Goal: Task Accomplishment & Management: Complete application form

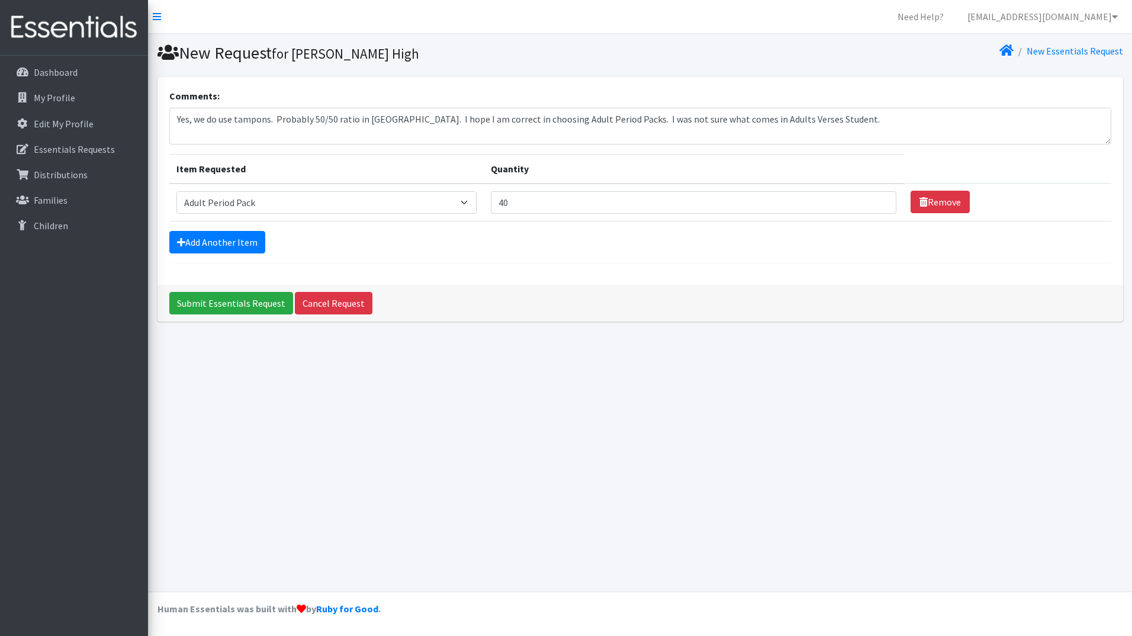
select select "7756"
type textarea "Yes, we do use tampons. Probably 50/50 ratio in [GEOGRAPHIC_DATA]. I hope I am …"
click at [203, 234] on link "Add Another Item" at bounding box center [217, 242] width 96 height 22
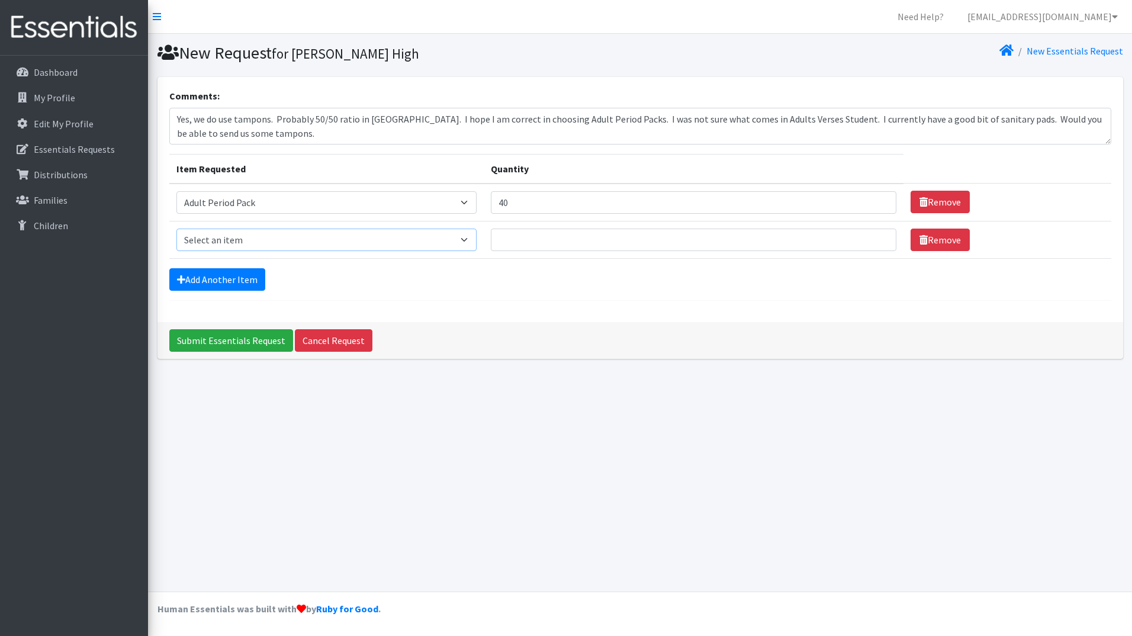
click at [203, 234] on select "Select an item Adult Period Pack Student Period Pack" at bounding box center [326, 239] width 300 height 22
select select "7757"
click at [176, 228] on select "Select an item Adult Period Pack Student Period Pack" at bounding box center [326, 239] width 300 height 22
click at [529, 239] on input "Quantity" at bounding box center [693, 239] width 405 height 22
type input "40"
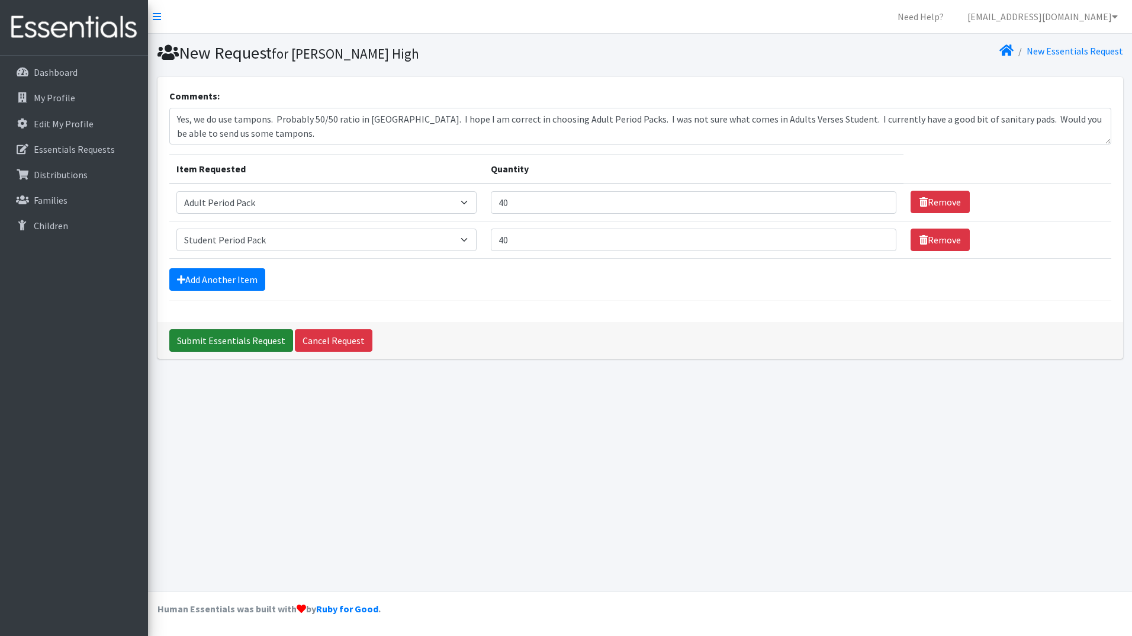
click at [208, 334] on input "Submit Essentials Request" at bounding box center [231, 340] width 124 height 22
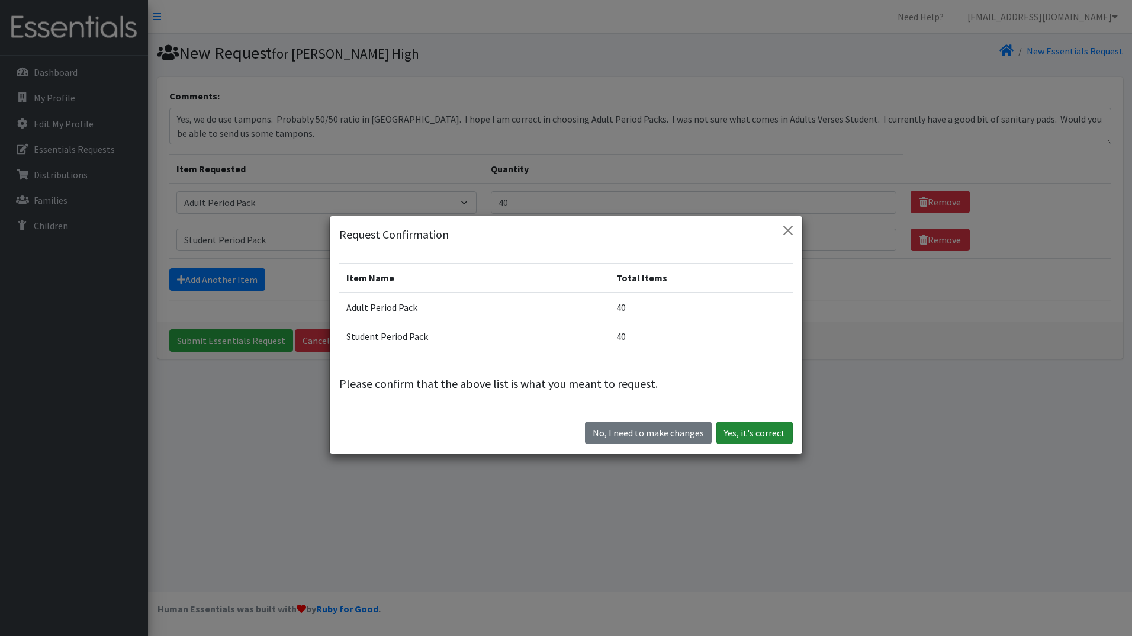
click at [749, 434] on button "Yes, it's correct" at bounding box center [754, 432] width 76 height 22
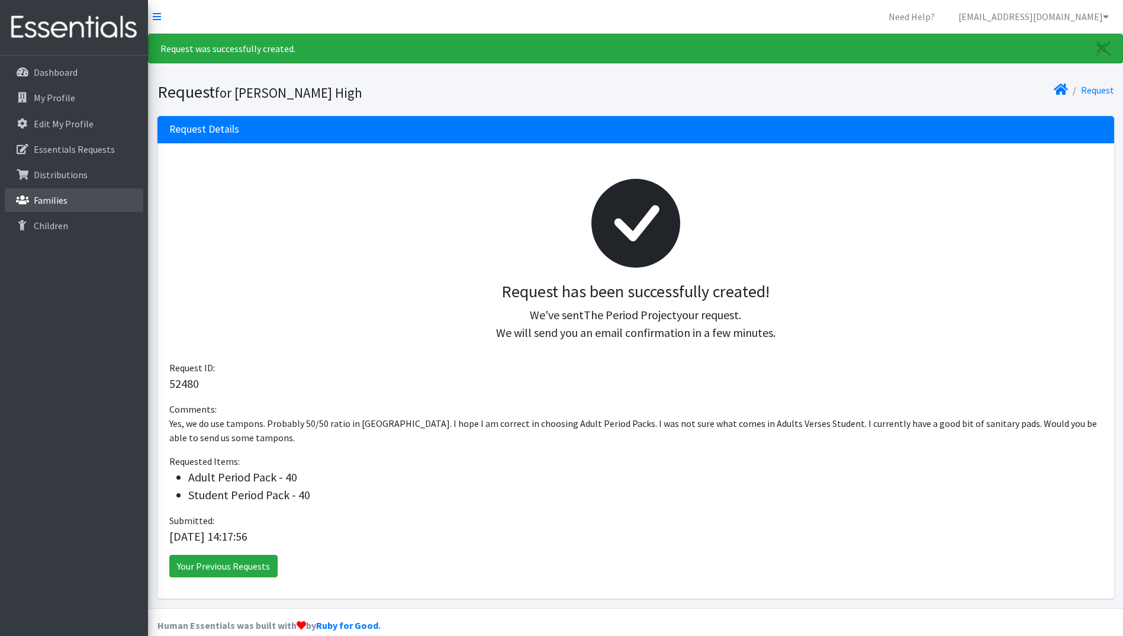
click at [62, 208] on link "Families" at bounding box center [74, 200] width 139 height 24
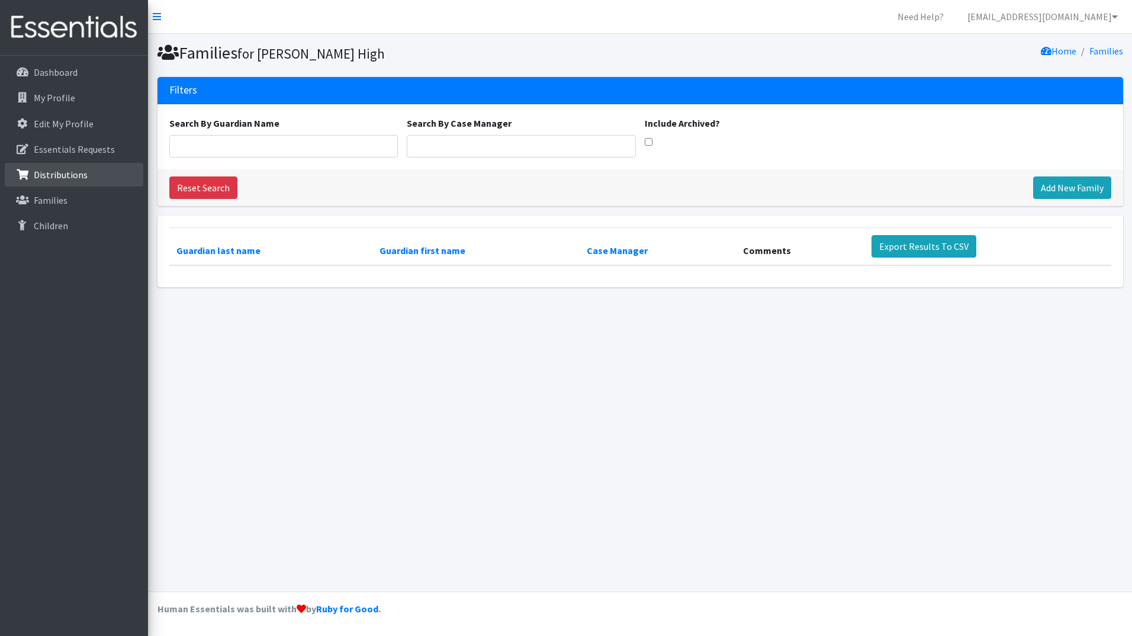
click at [61, 181] on link "Distributions" at bounding box center [74, 175] width 139 height 24
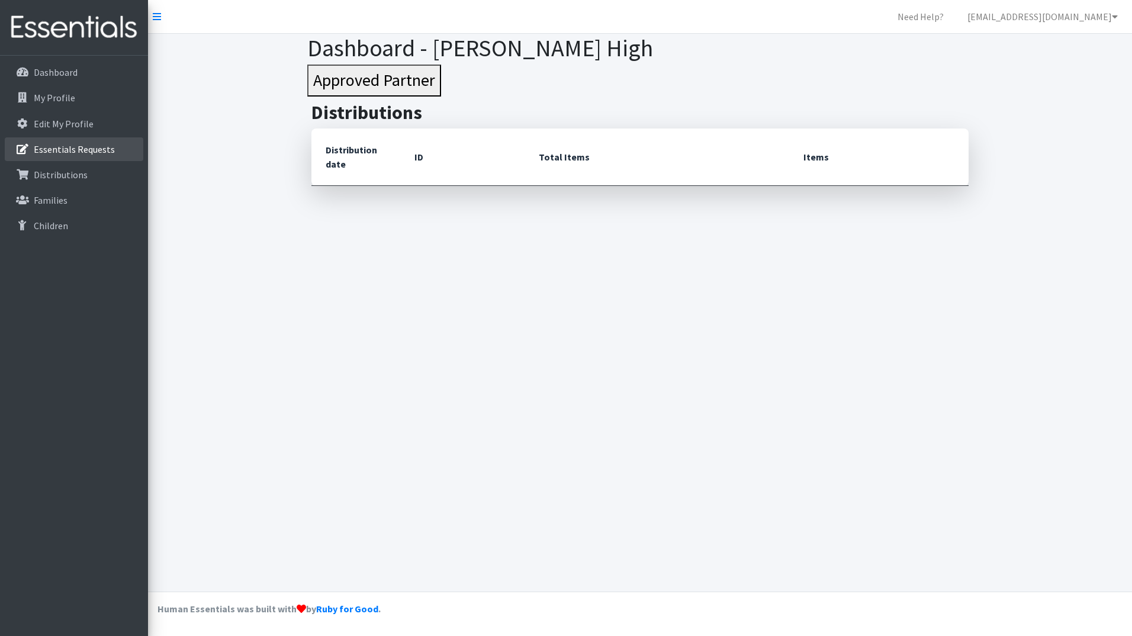
click at [70, 150] on p "Essentials Requests" at bounding box center [74, 149] width 81 height 12
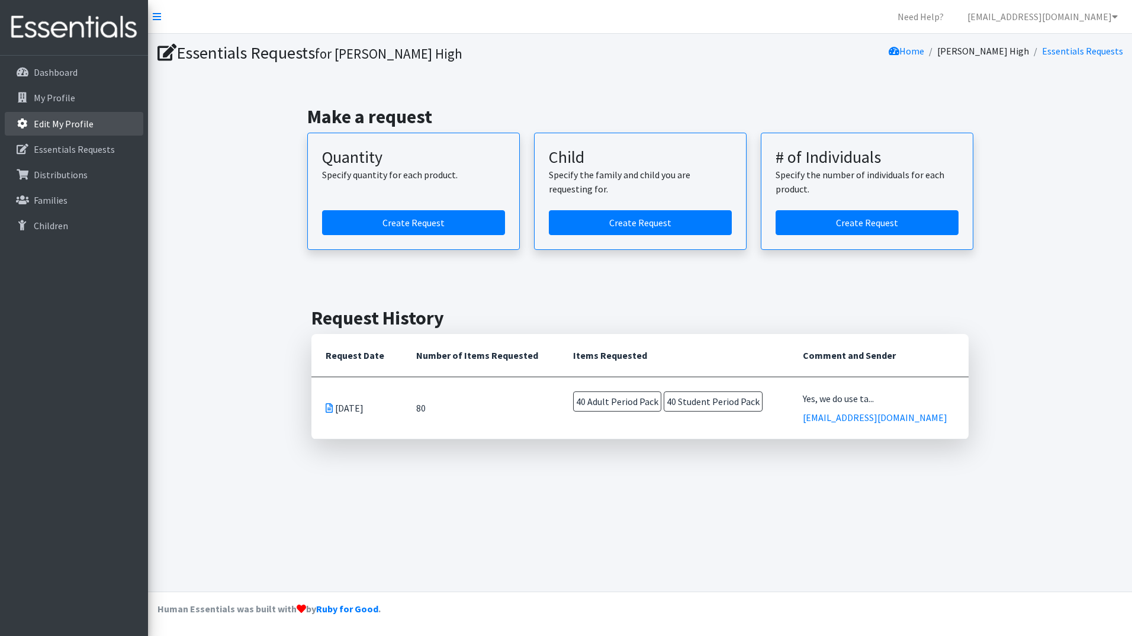
click at [73, 131] on link "Edit My Profile" at bounding box center [74, 124] width 139 height 24
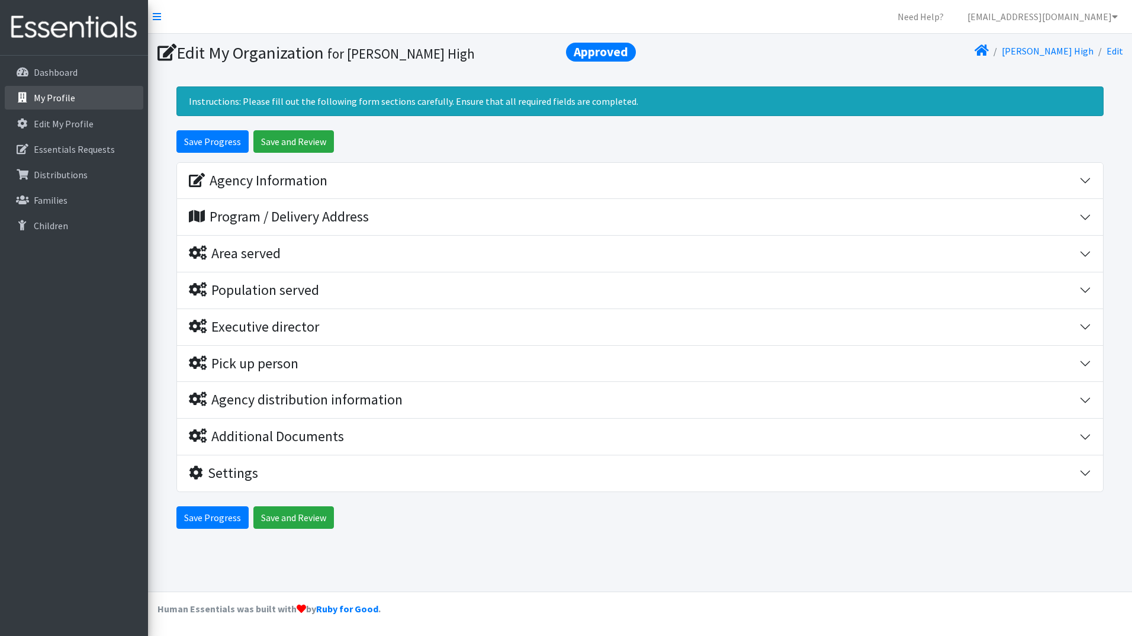
click at [69, 105] on link "My Profile" at bounding box center [74, 98] width 139 height 24
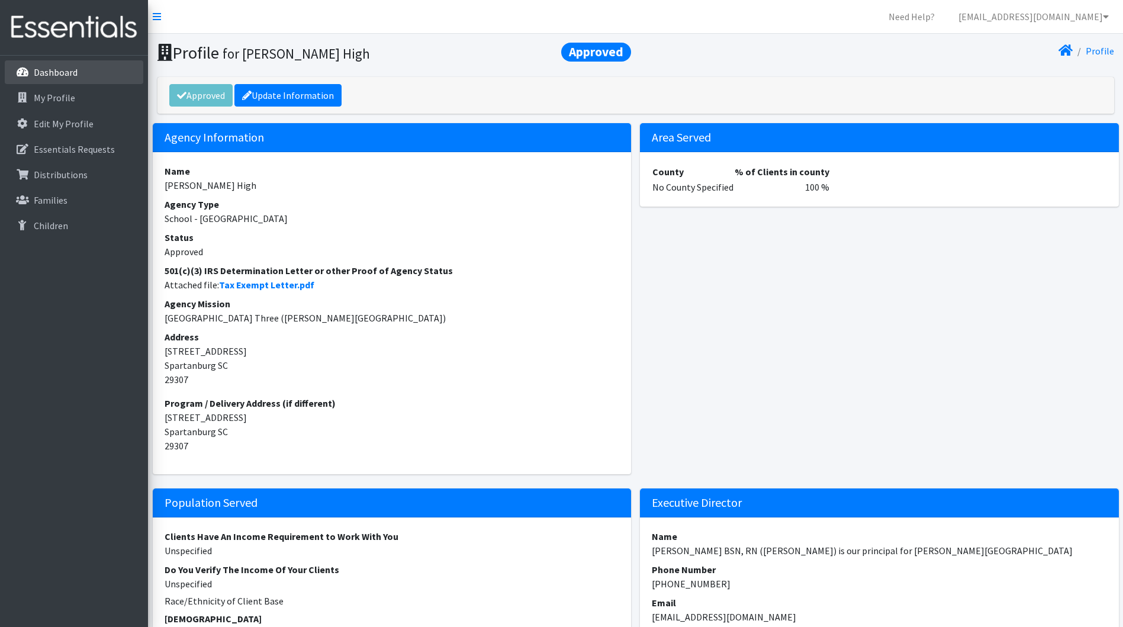
click at [72, 74] on p "Dashboard" at bounding box center [56, 72] width 44 height 12
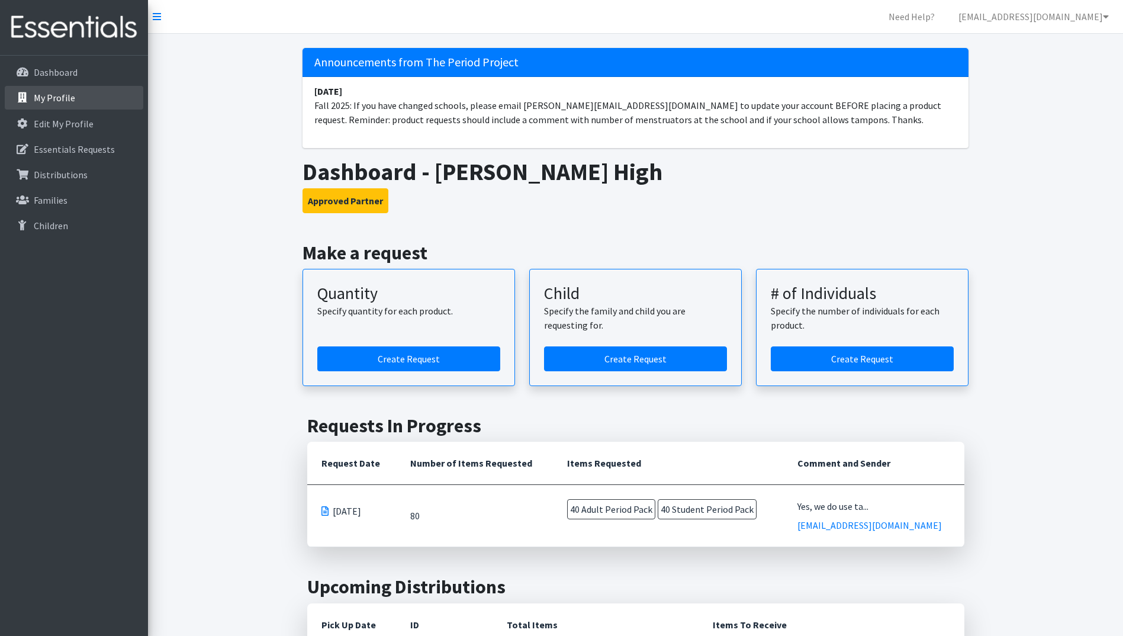
scroll to position [178, 0]
